Goal: Task Accomplishment & Management: Use online tool/utility

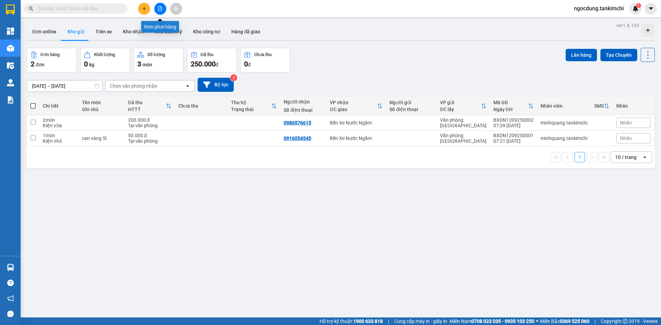
click at [160, 7] on icon "file-add" at bounding box center [160, 8] width 5 height 5
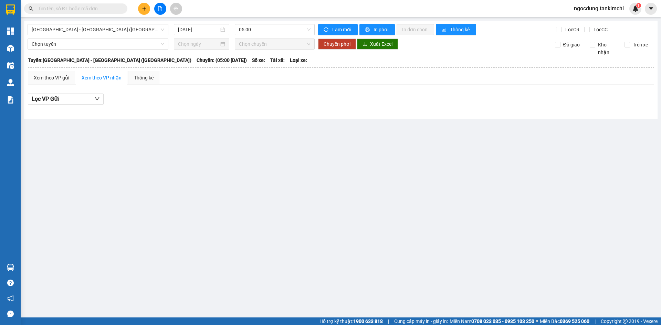
click at [65, 7] on input "text" at bounding box center [78, 9] width 81 height 8
click at [99, 31] on span "[GEOGRAPHIC_DATA] - [GEOGRAPHIC_DATA] ([GEOGRAPHIC_DATA])" at bounding box center [98, 29] width 133 height 10
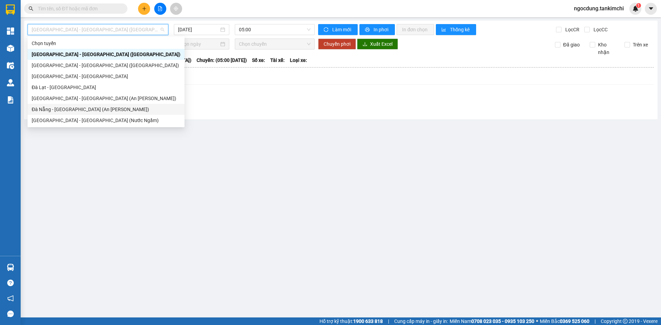
click at [63, 109] on div "Đà Nẵng - [GEOGRAPHIC_DATA] (An [PERSON_NAME])" at bounding box center [106, 110] width 149 height 8
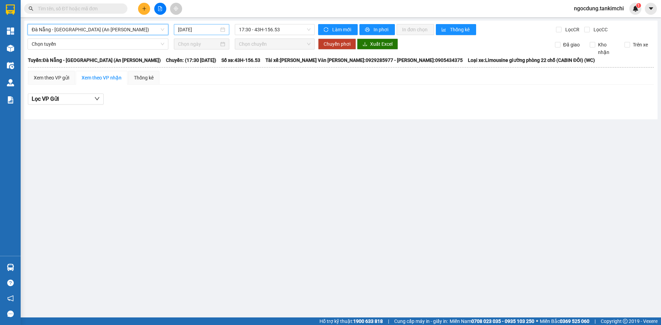
click at [210, 27] on input "[DATE]" at bounding box center [198, 30] width 41 height 8
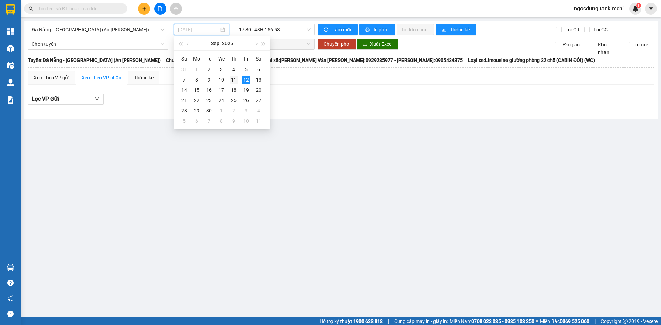
click at [233, 80] on div "11" at bounding box center [234, 80] width 8 height 8
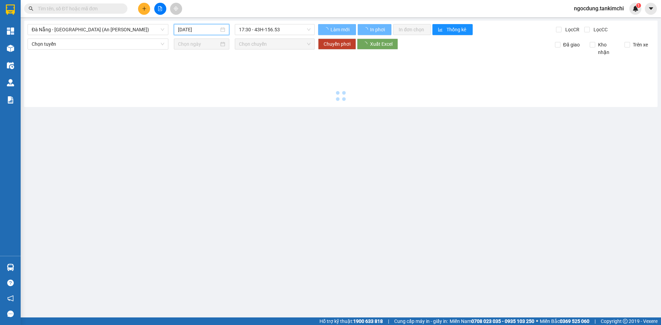
type input "[DATE]"
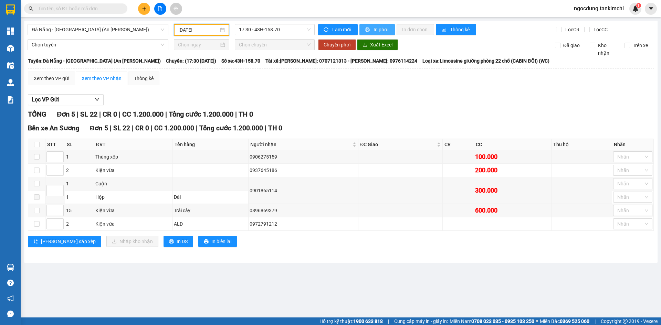
click at [374, 29] on span "In phơi" at bounding box center [382, 30] width 16 height 8
